Goal: Transaction & Acquisition: Purchase product/service

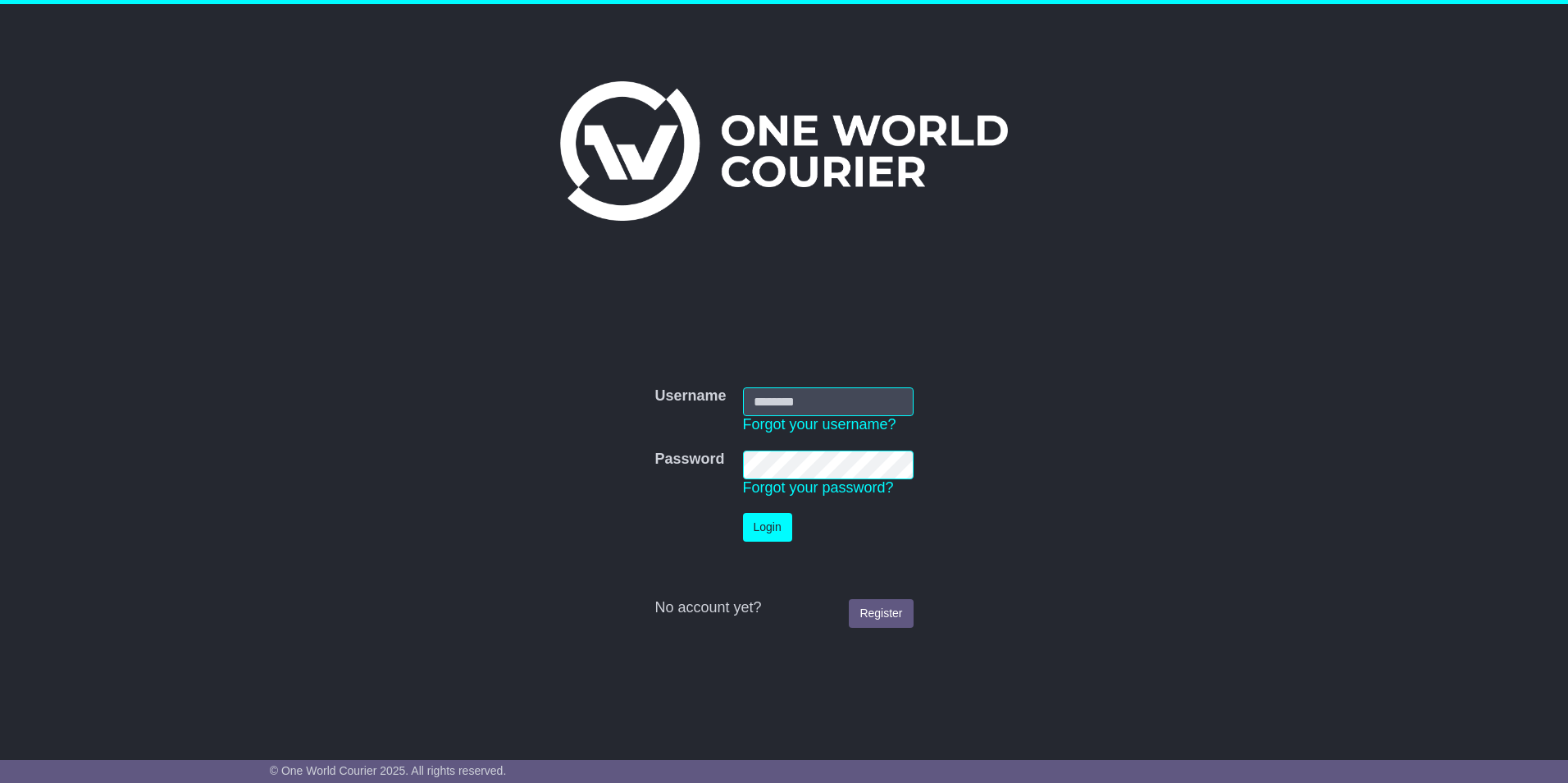
type input "**********"
click at [768, 519] on button "Login" at bounding box center [767, 527] width 49 height 29
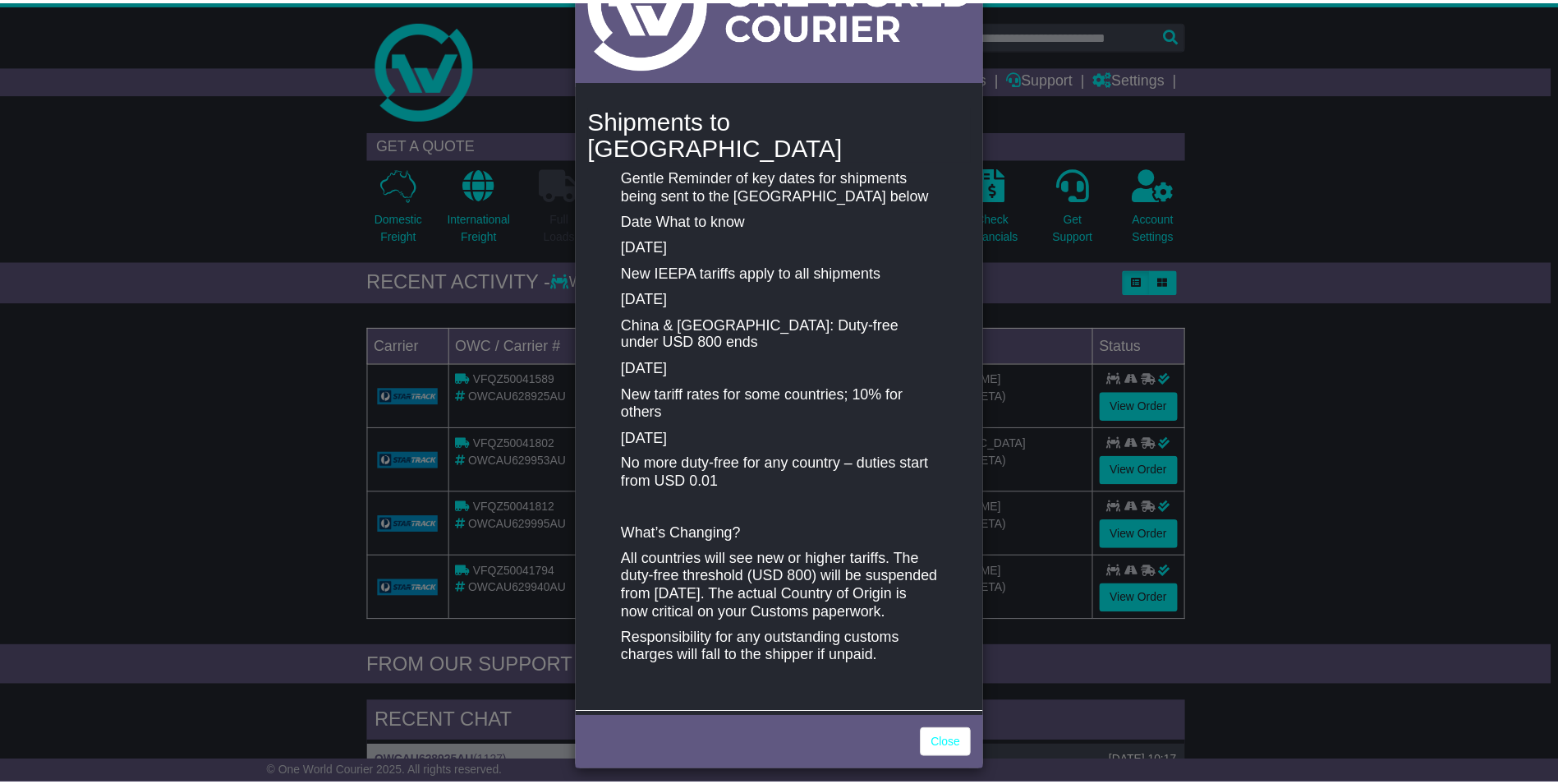
scroll to position [128, 0]
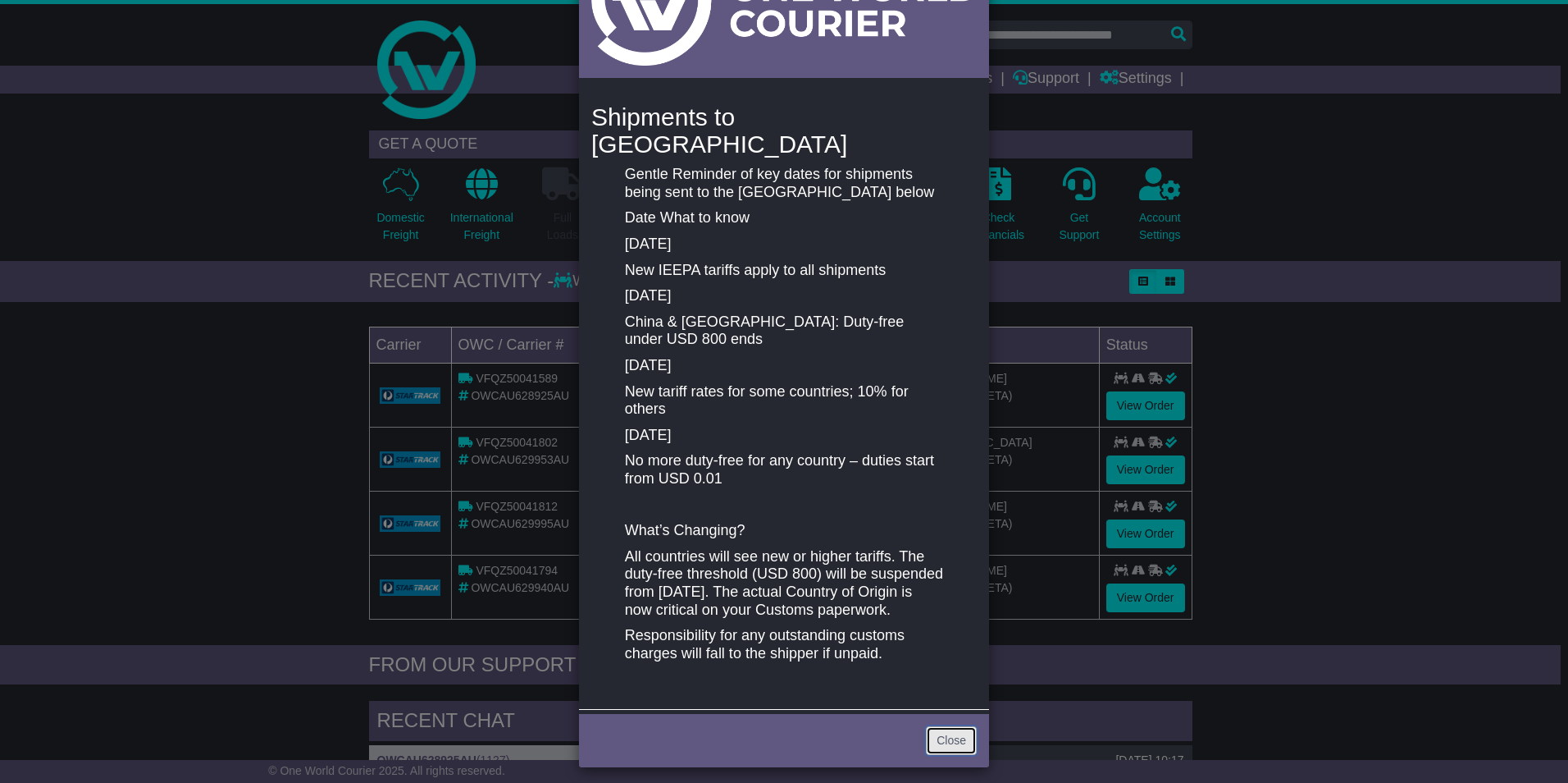
click at [940, 726] on link "Close" at bounding box center [950, 740] width 51 height 29
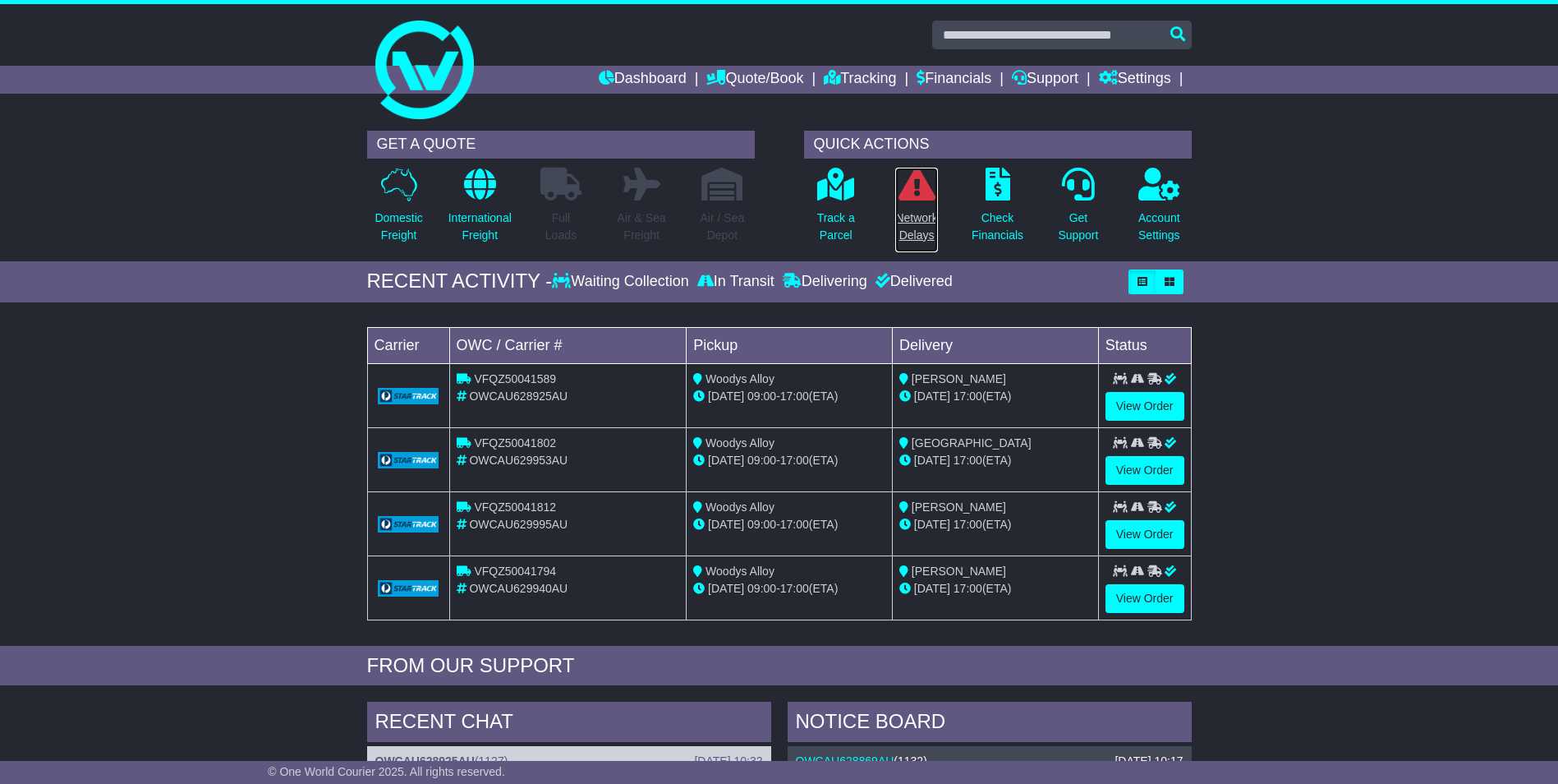
click at [923, 195] on icon at bounding box center [917, 184] width 37 height 33
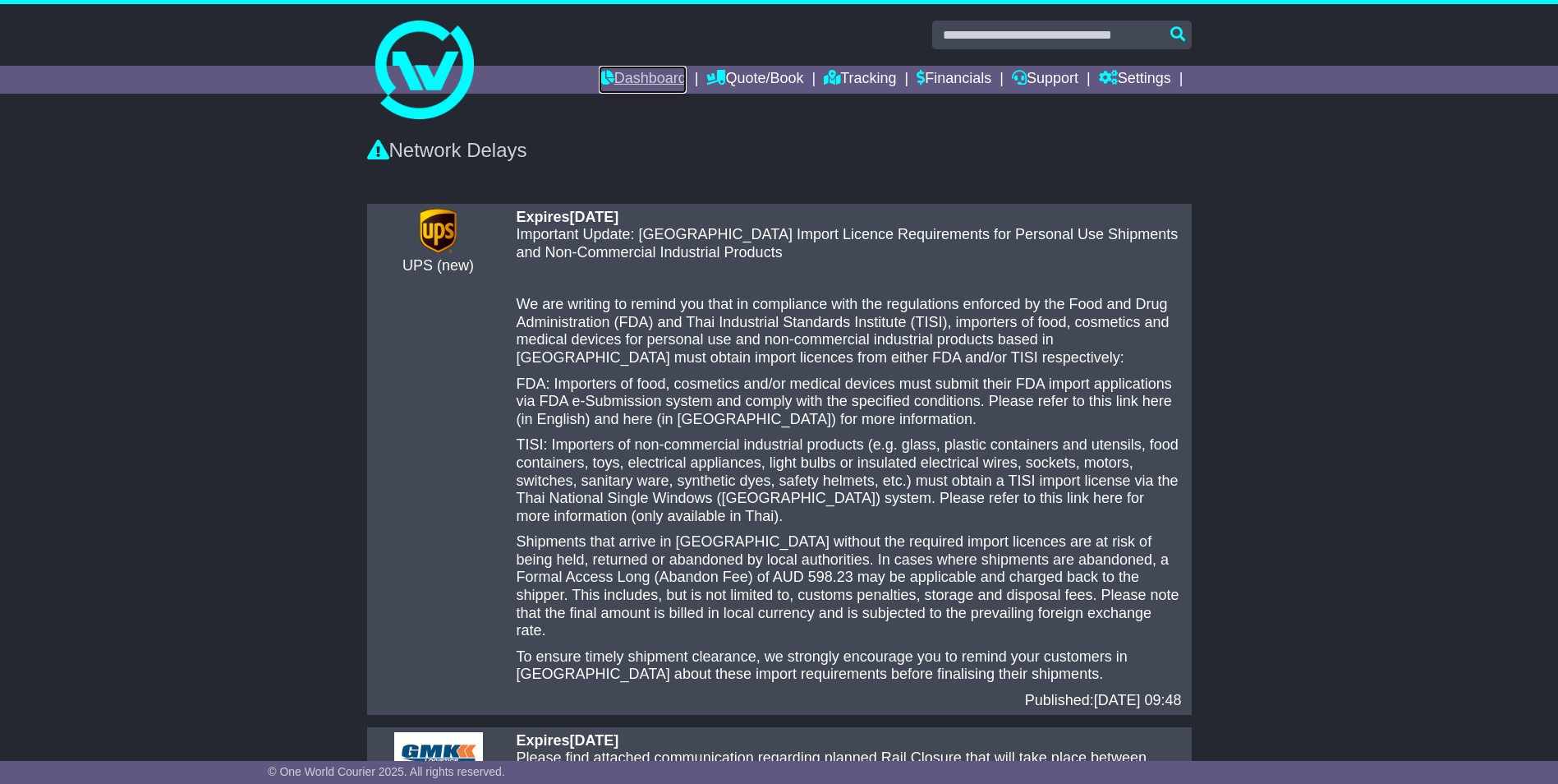
click at [610, 75] on link "Dashboard" at bounding box center [642, 79] width 88 height 28
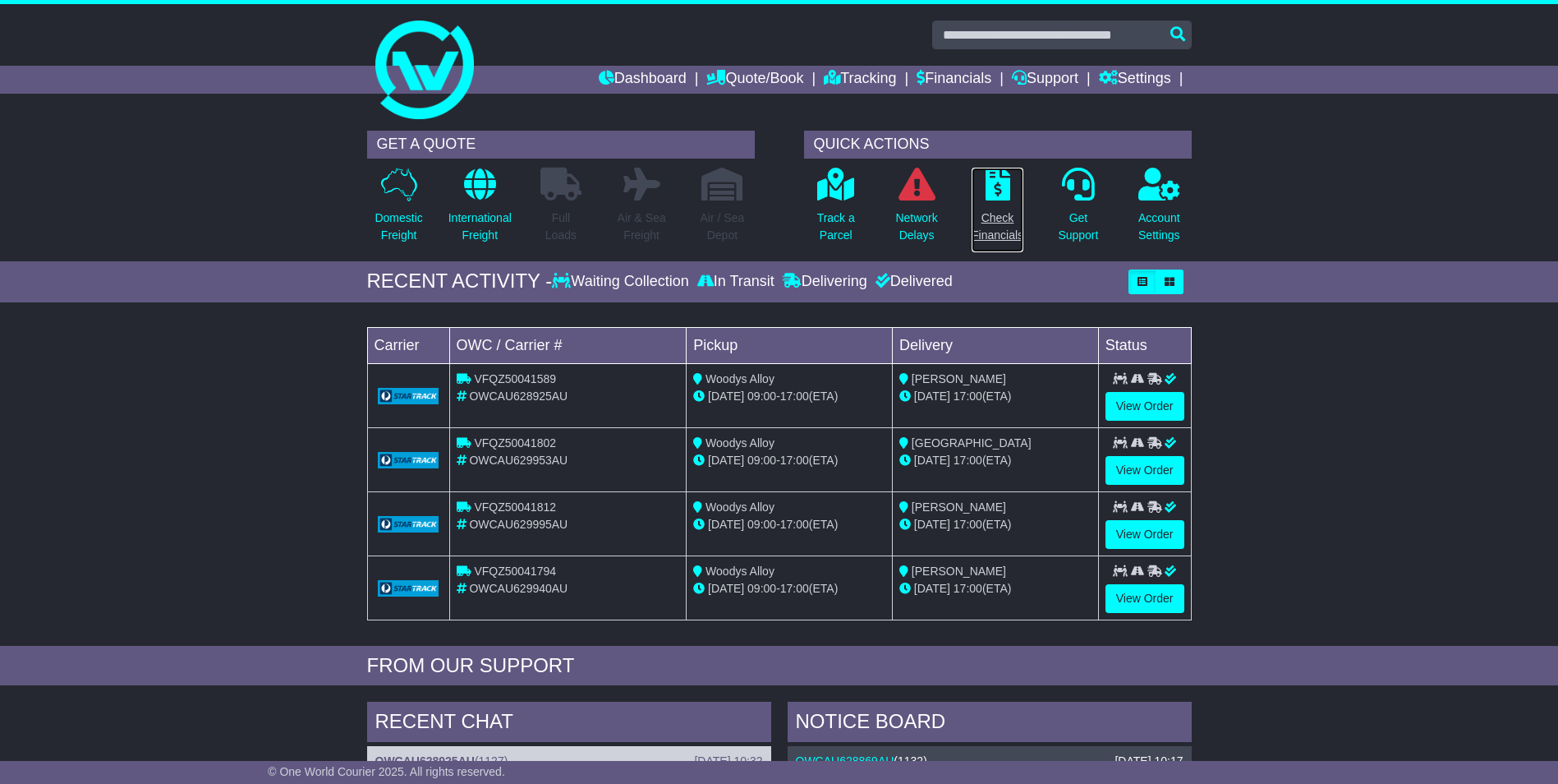
click at [994, 187] on icon at bounding box center [997, 184] width 25 height 33
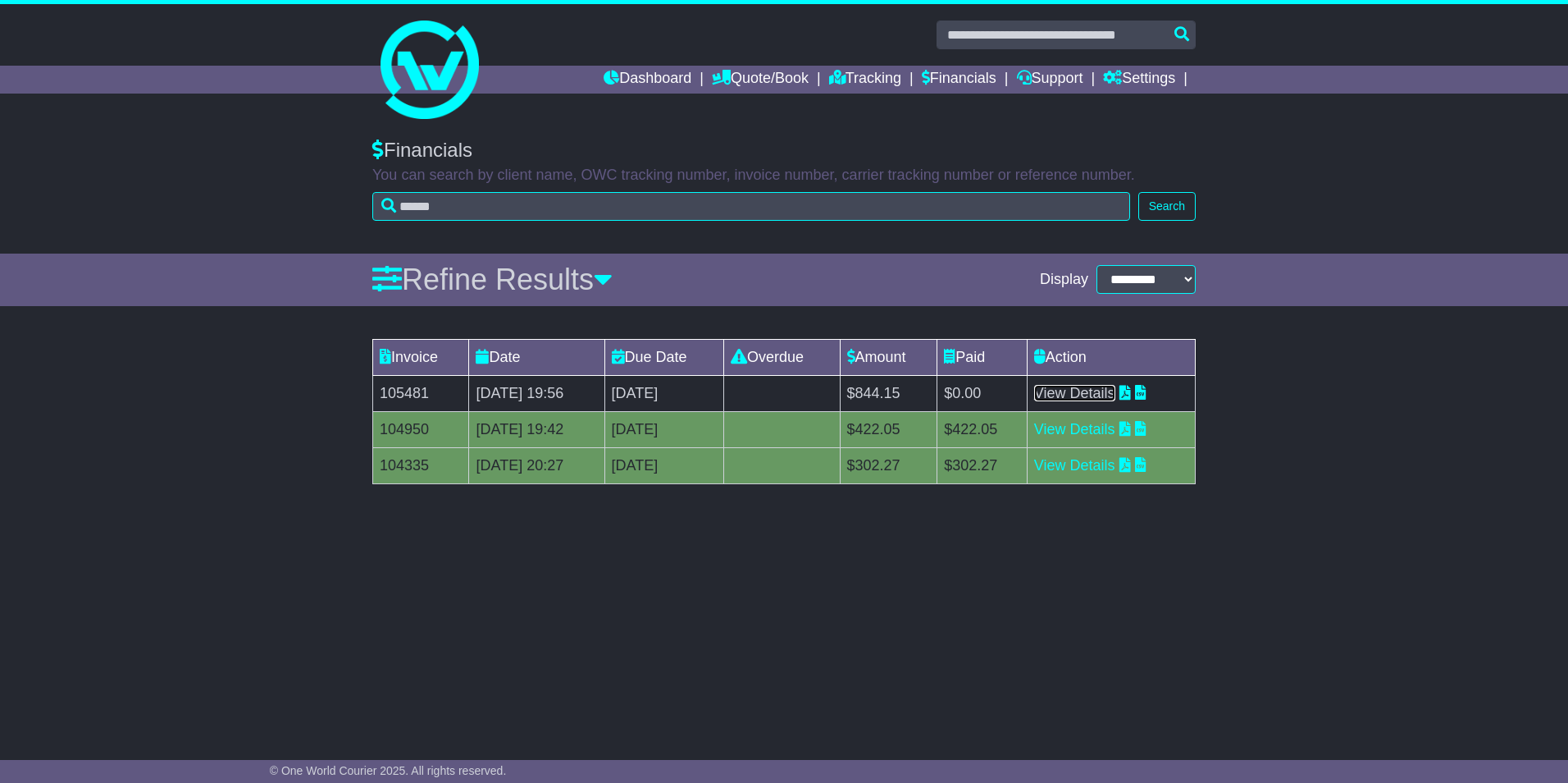
click at [1085, 391] on link "View Details" at bounding box center [1075, 393] width 81 height 17
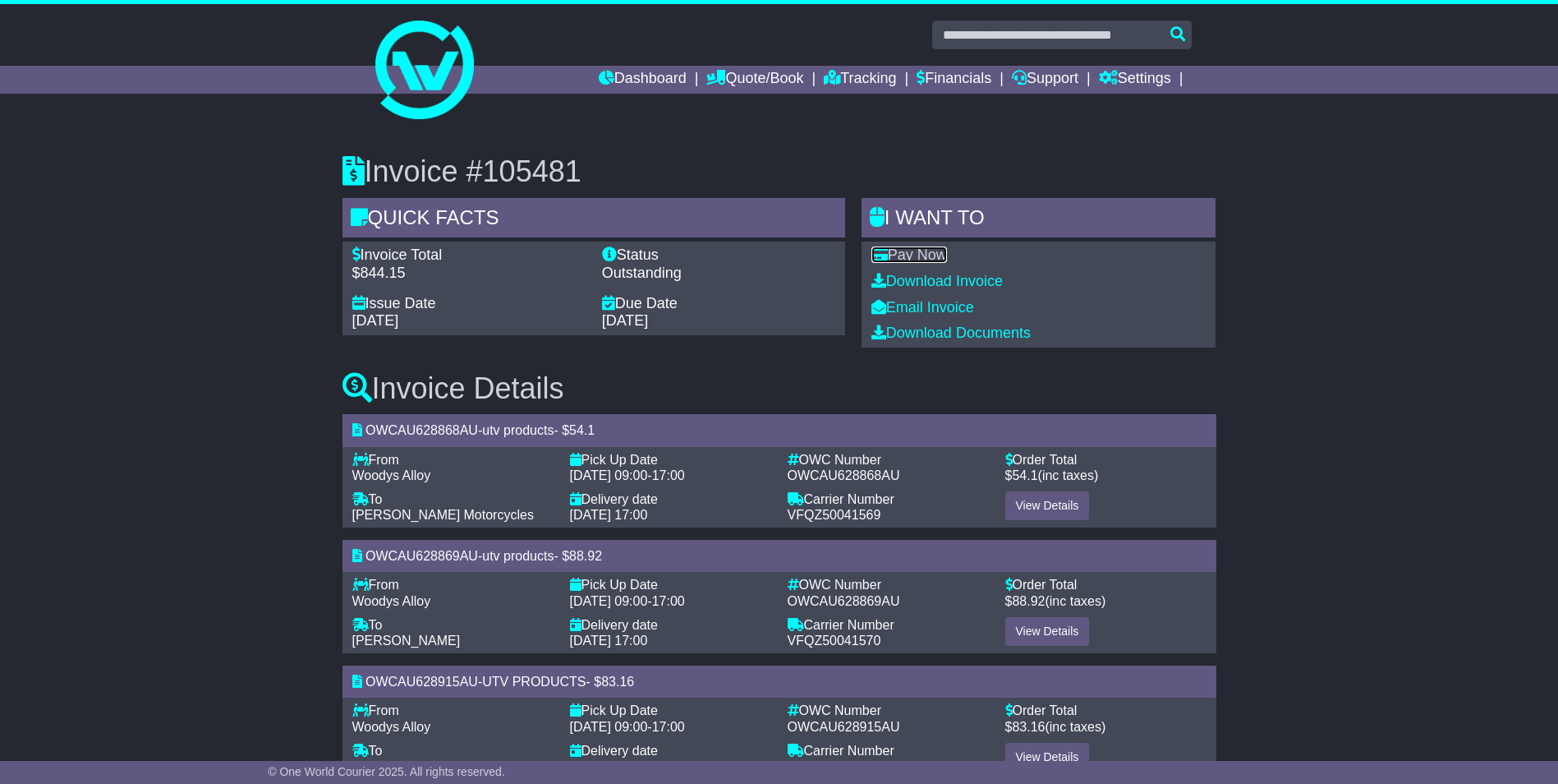
click at [921, 254] on link "Pay Now" at bounding box center [910, 255] width 76 height 17
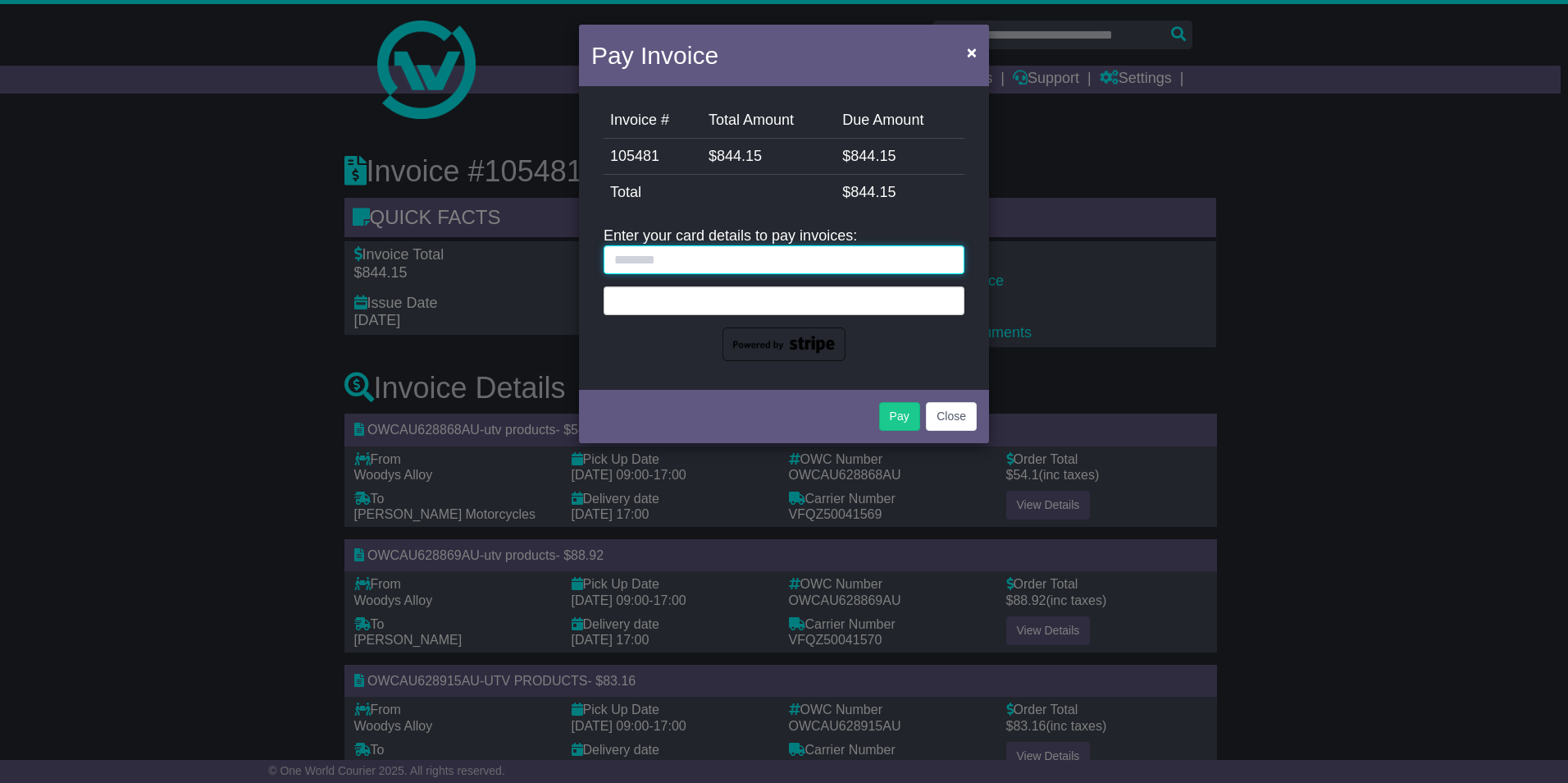
click at [699, 256] on input "text" at bounding box center [784, 259] width 360 height 29
click at [697, 257] on input "text" at bounding box center [784, 259] width 360 height 29
type input "*"
type input "**********"
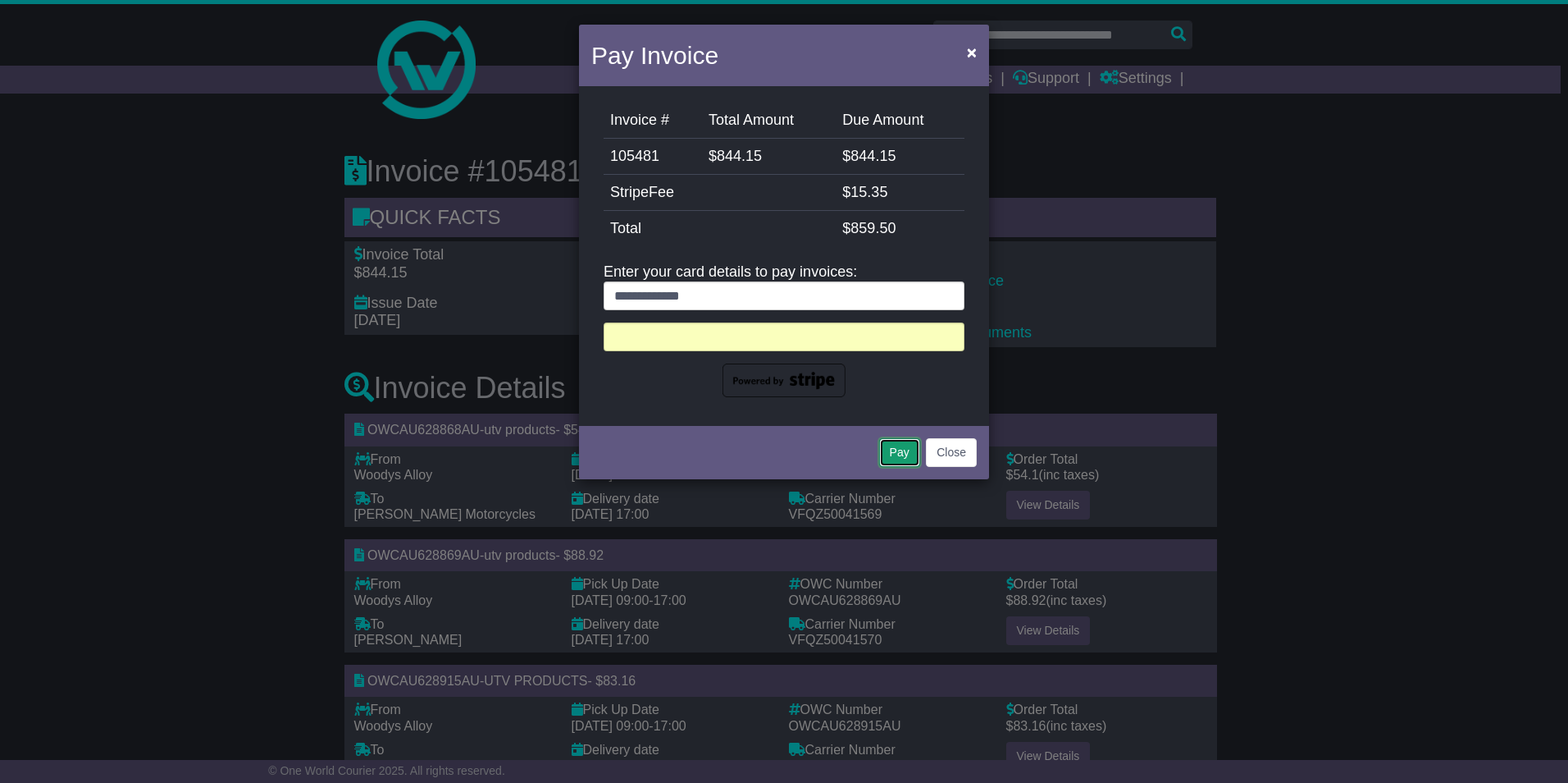
click at [908, 446] on button "Pay" at bounding box center [900, 452] width 41 height 29
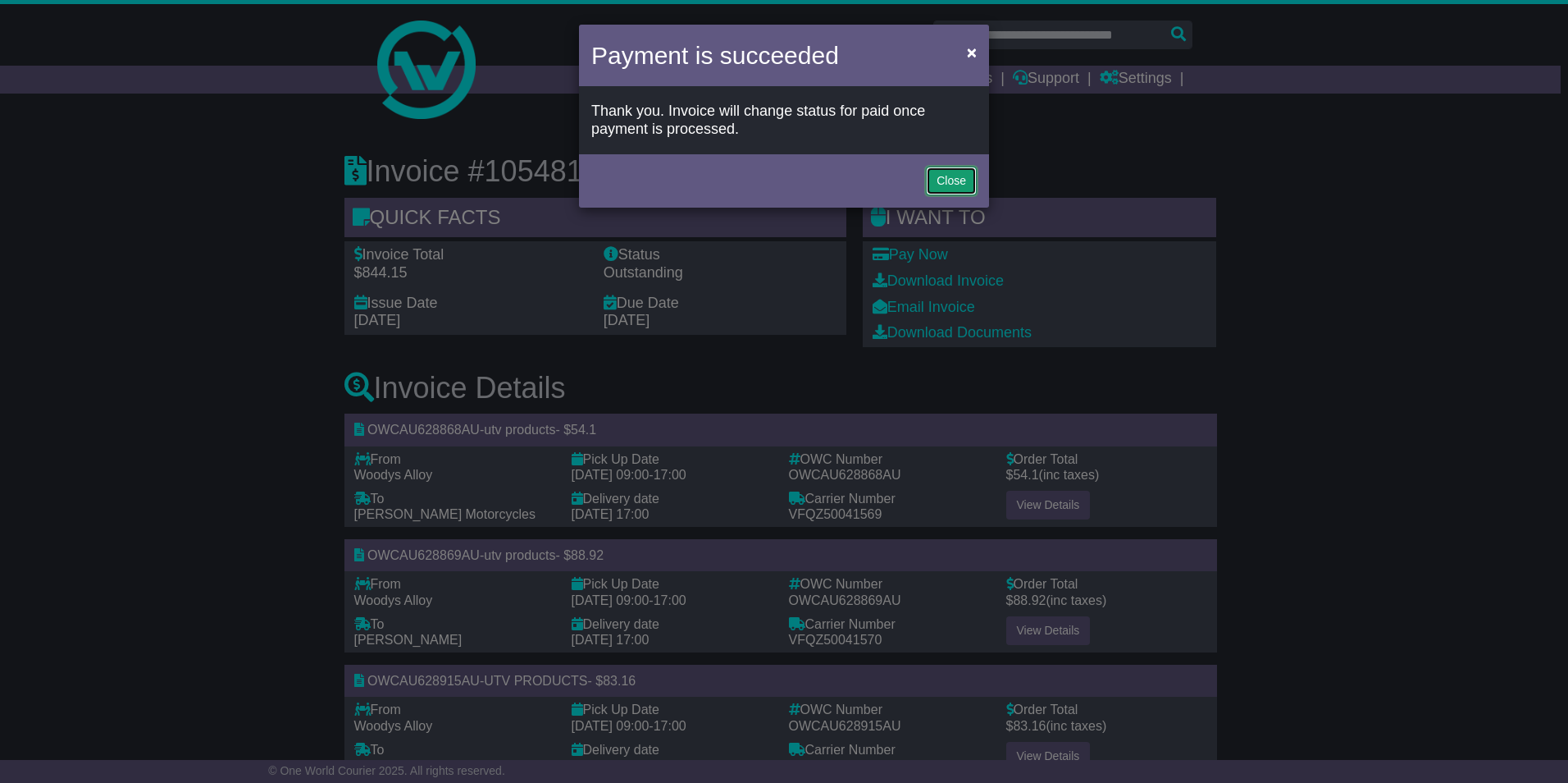
click at [954, 174] on button "Close" at bounding box center [950, 181] width 51 height 29
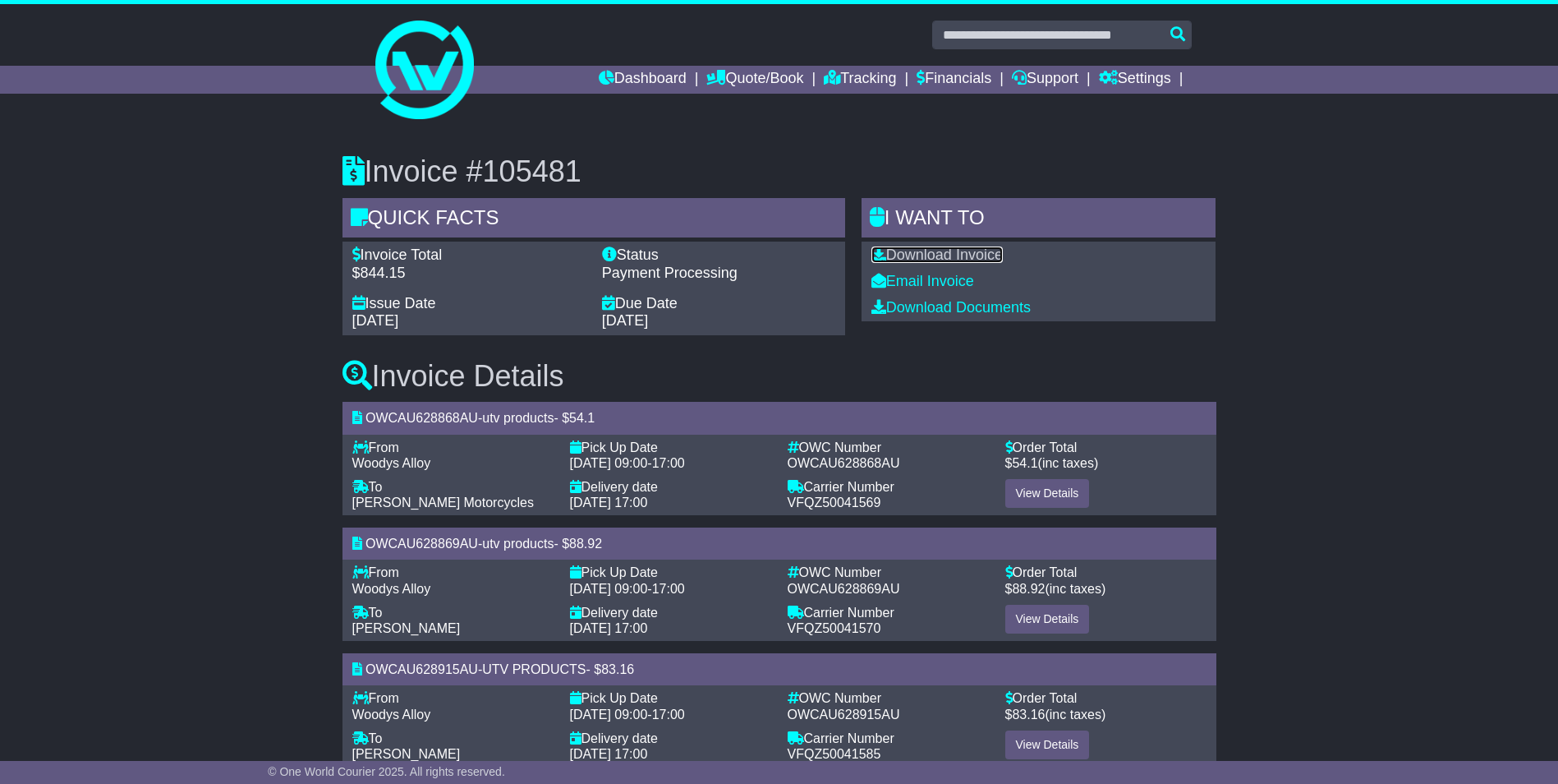
click at [934, 256] on link "Download Invoice" at bounding box center [937, 255] width 131 height 17
click at [643, 73] on link "Dashboard" at bounding box center [642, 79] width 88 height 28
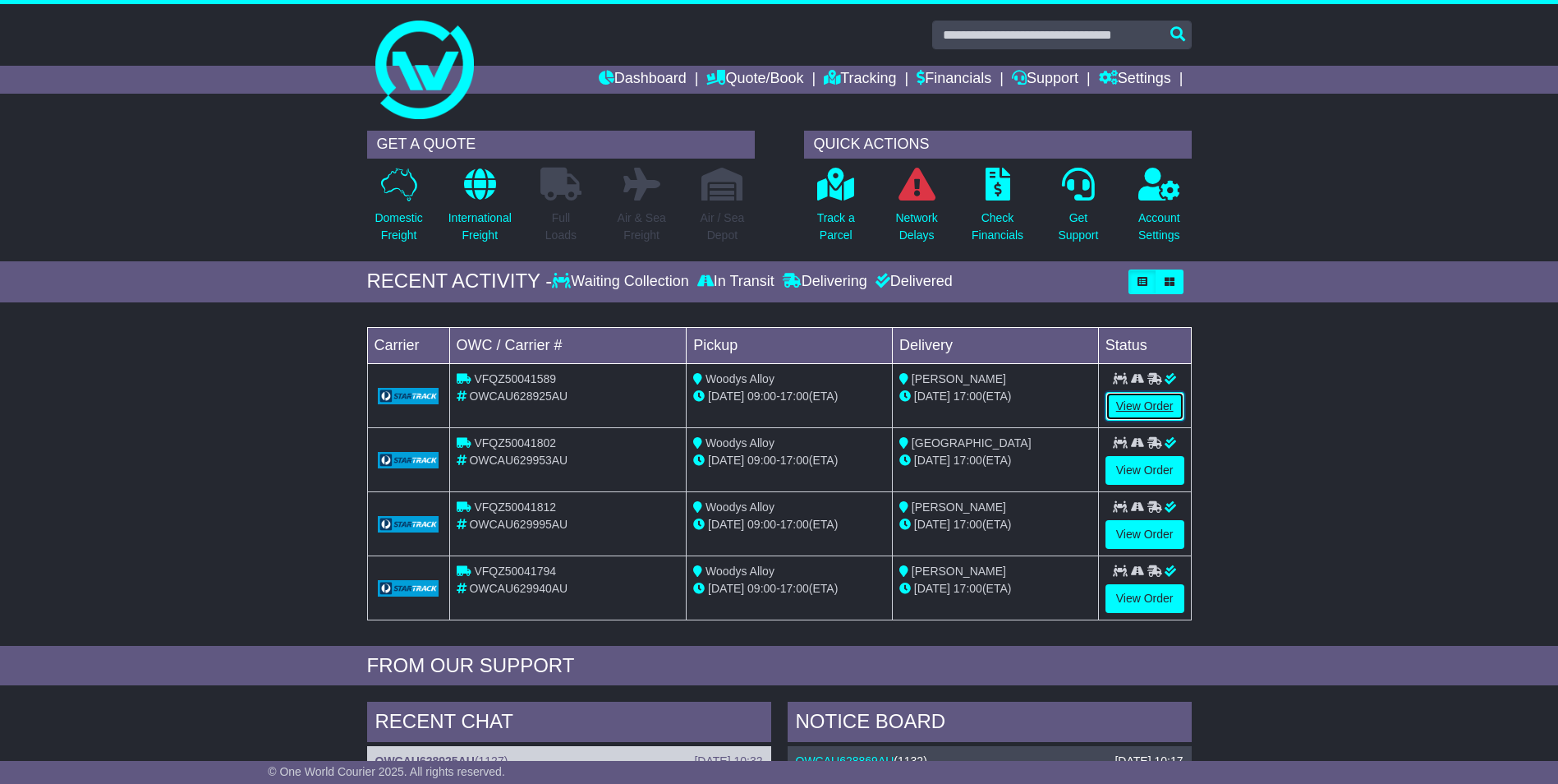
click at [1133, 398] on link "View Order" at bounding box center [1144, 405] width 79 height 29
click at [621, 78] on link "Dashboard" at bounding box center [642, 79] width 88 height 28
